Goal: Task Accomplishment & Management: Use online tool/utility

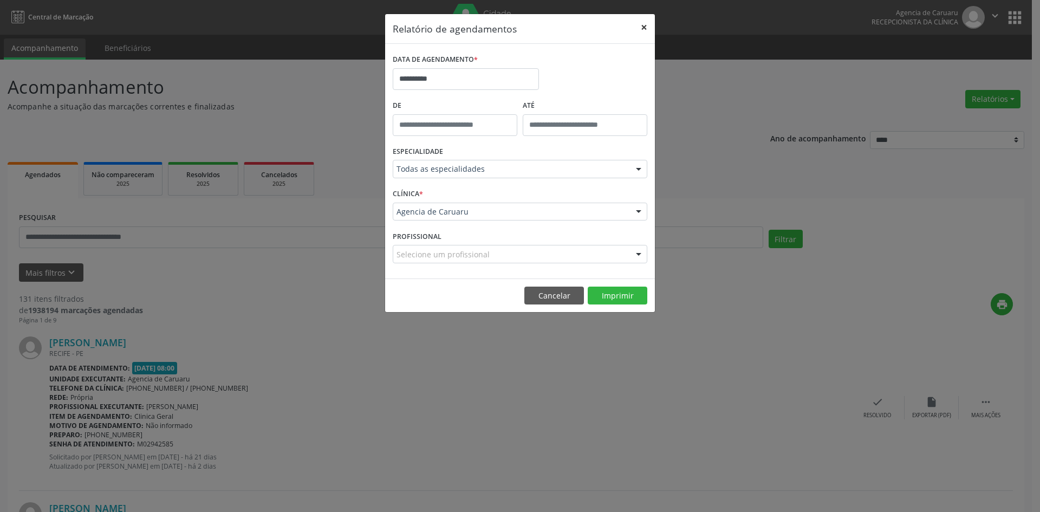
click at [640, 26] on button "×" at bounding box center [644, 27] width 22 height 27
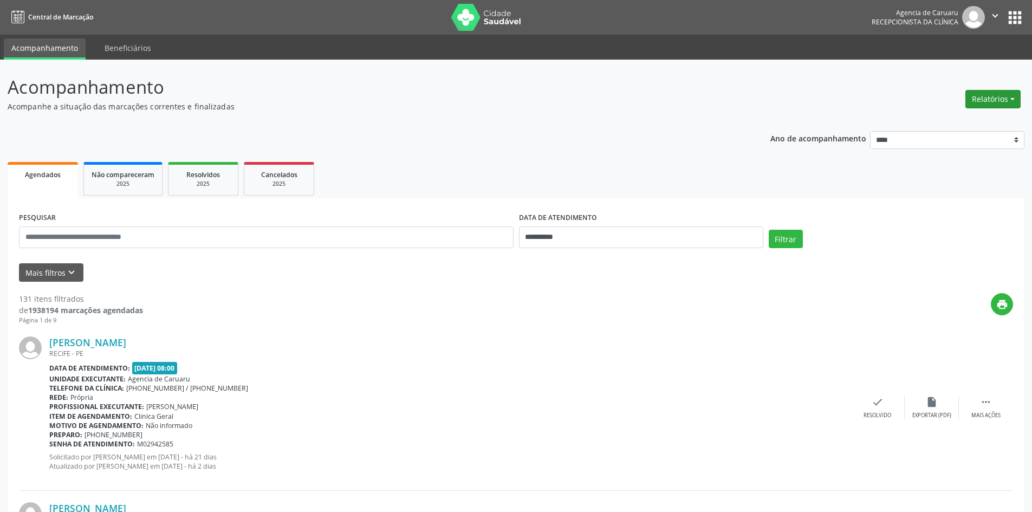
click at [1006, 101] on button "Relatórios" at bounding box center [992, 99] width 55 height 18
click at [947, 123] on link "Agendamentos" at bounding box center [963, 122] width 116 height 15
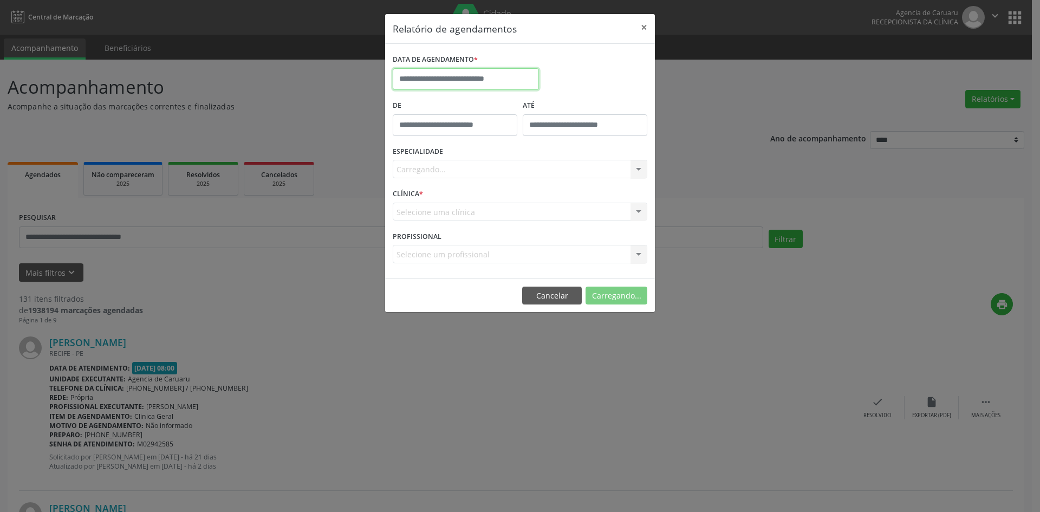
click at [457, 77] on input "text" at bounding box center [466, 79] width 146 height 22
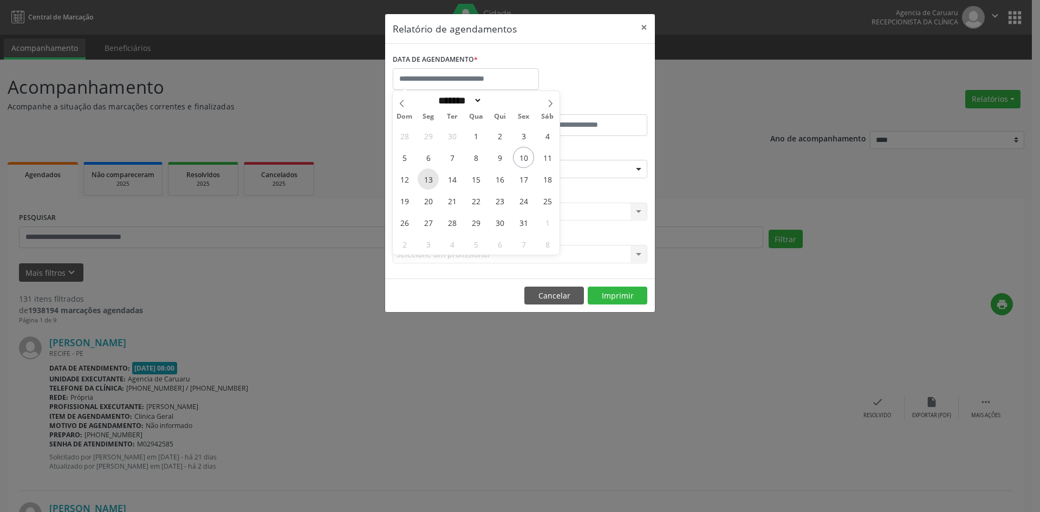
click at [431, 180] on span "13" at bounding box center [428, 178] width 21 height 21
type input "**********"
click at [431, 180] on span "13" at bounding box center [428, 178] width 21 height 21
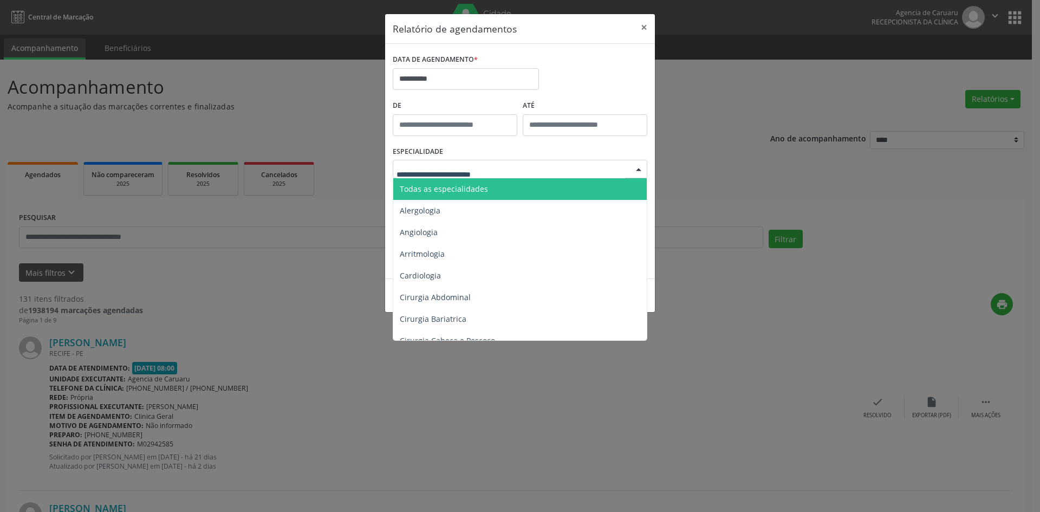
click at [471, 185] on span "Todas as especialidades" at bounding box center [444, 189] width 88 height 10
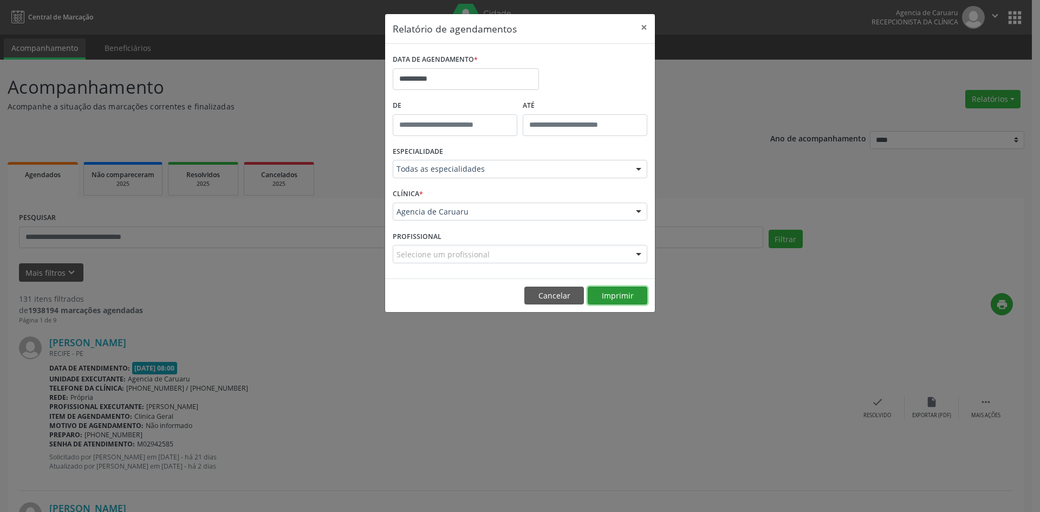
click at [624, 295] on button "Imprimir" at bounding box center [618, 296] width 60 height 18
click at [644, 25] on button "×" at bounding box center [644, 27] width 22 height 27
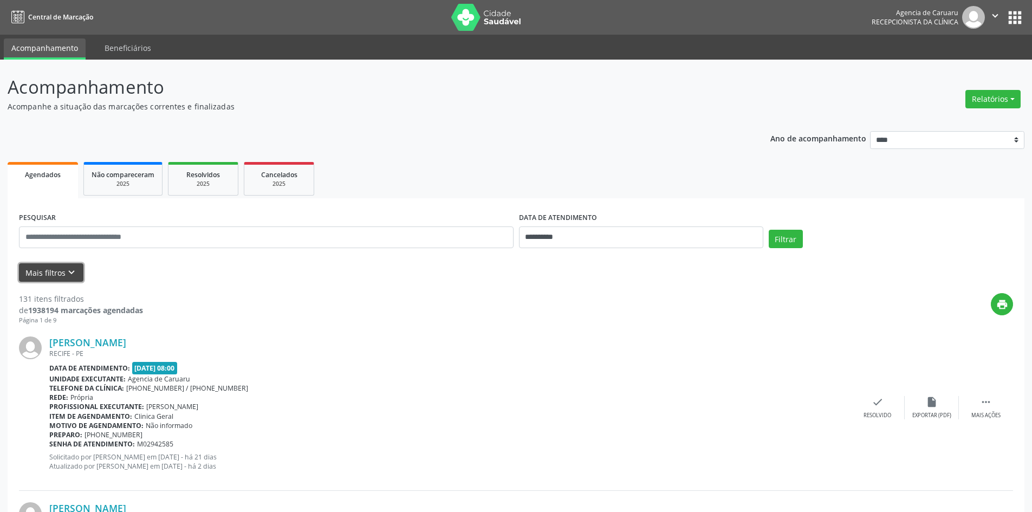
click at [67, 278] on icon "keyboard_arrow_down" at bounding box center [72, 273] width 12 height 12
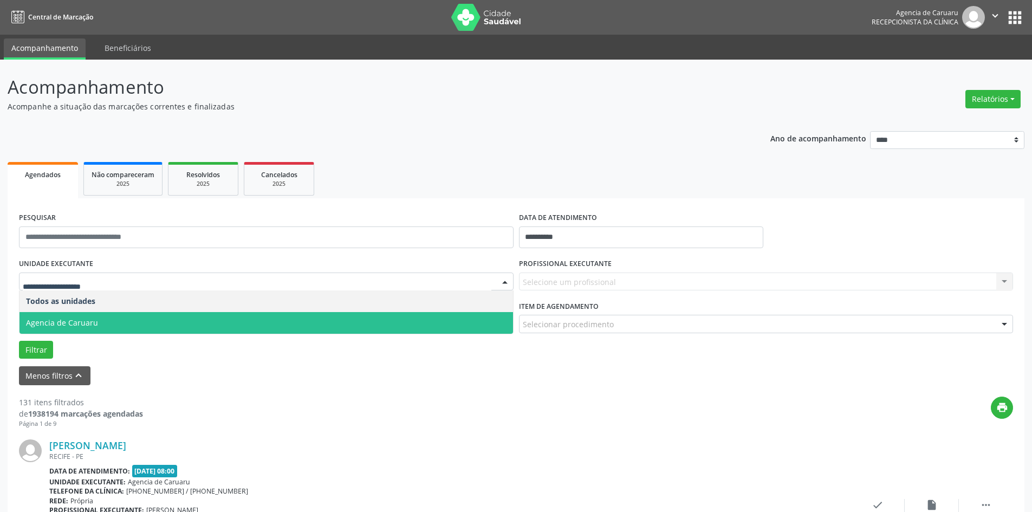
click at [83, 328] on span "Agencia de Caruaru" at bounding box center [62, 322] width 72 height 10
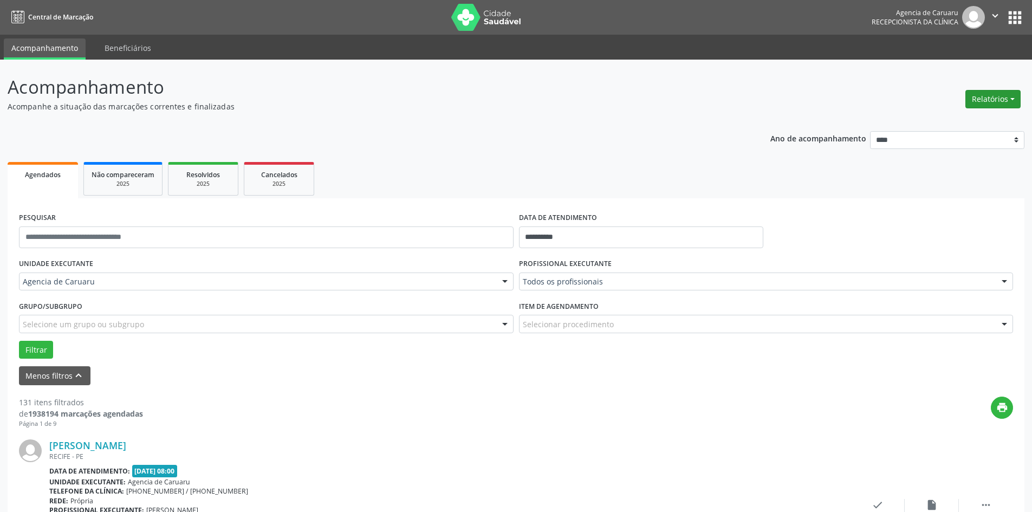
click at [987, 96] on button "Relatórios" at bounding box center [992, 99] width 55 height 18
click at [939, 125] on link "Agendamentos" at bounding box center [963, 122] width 116 height 15
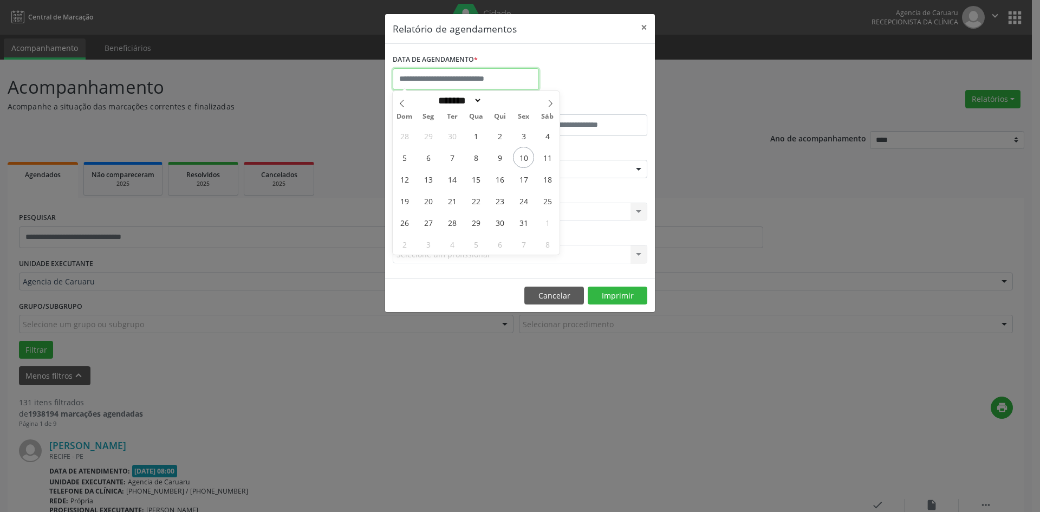
click at [475, 73] on input "text" at bounding box center [466, 79] width 146 height 22
click at [526, 157] on span "10" at bounding box center [523, 157] width 21 height 21
type input "**********"
click at [526, 157] on span "10" at bounding box center [523, 157] width 21 height 21
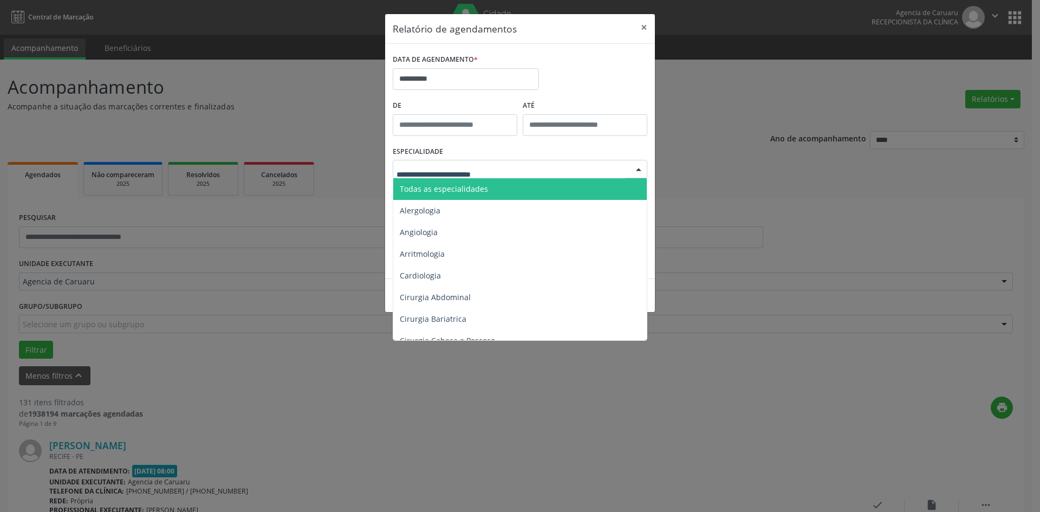
click at [436, 186] on span "Todas as especialidades" at bounding box center [444, 189] width 88 height 10
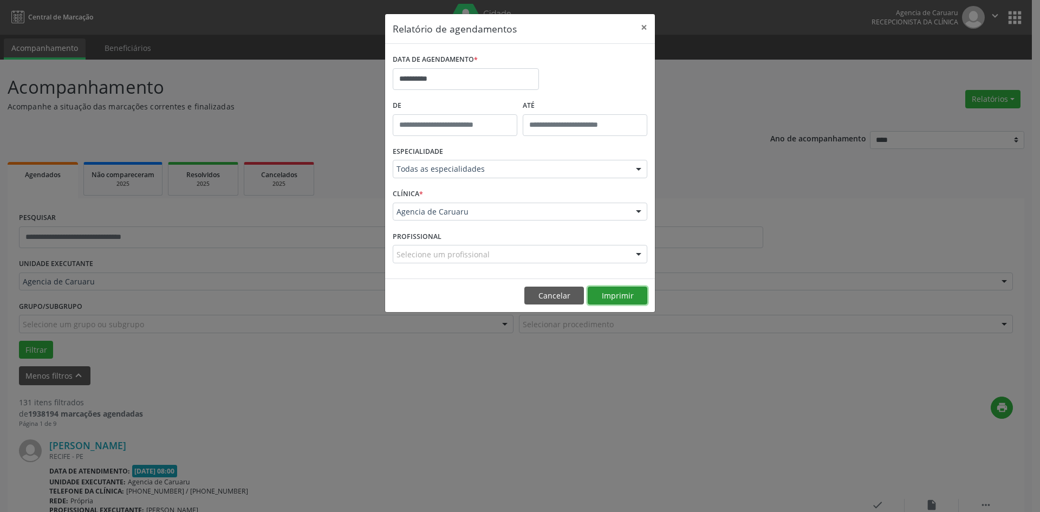
click at [620, 293] on button "Imprimir" at bounding box center [618, 296] width 60 height 18
